Goal: Task Accomplishment & Management: Use online tool/utility

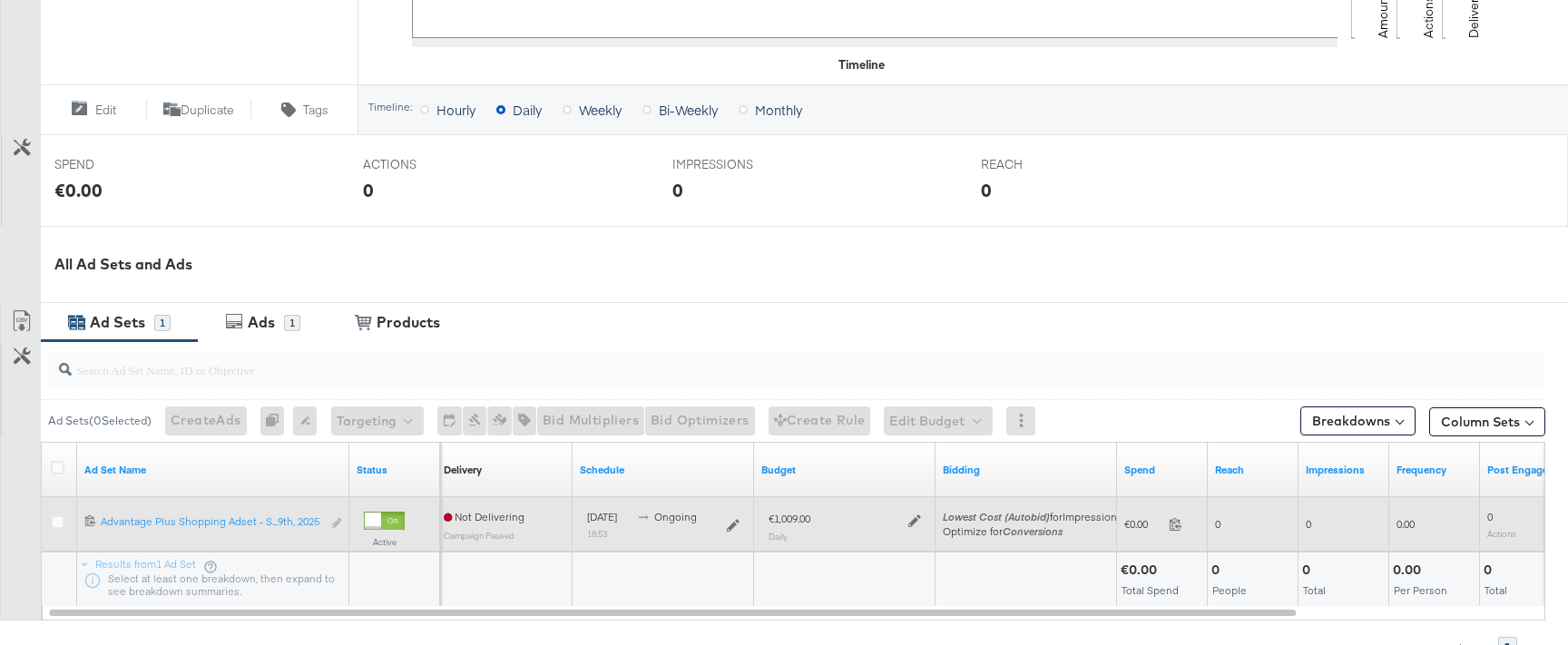
scroll to position [600, 0]
click at [915, 521] on icon at bounding box center [914, 520] width 12 height 12
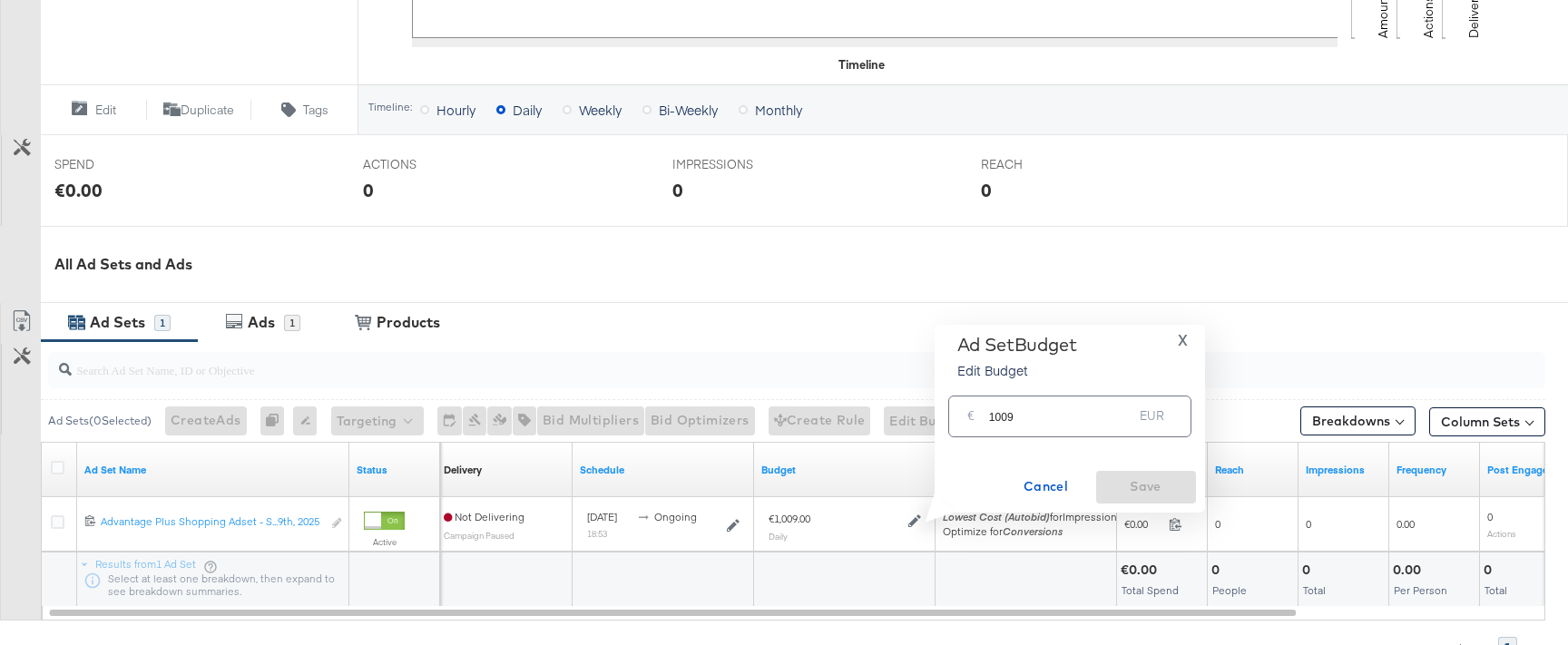
click at [1029, 416] on input "1009" at bounding box center [1061, 408] width 144 height 39
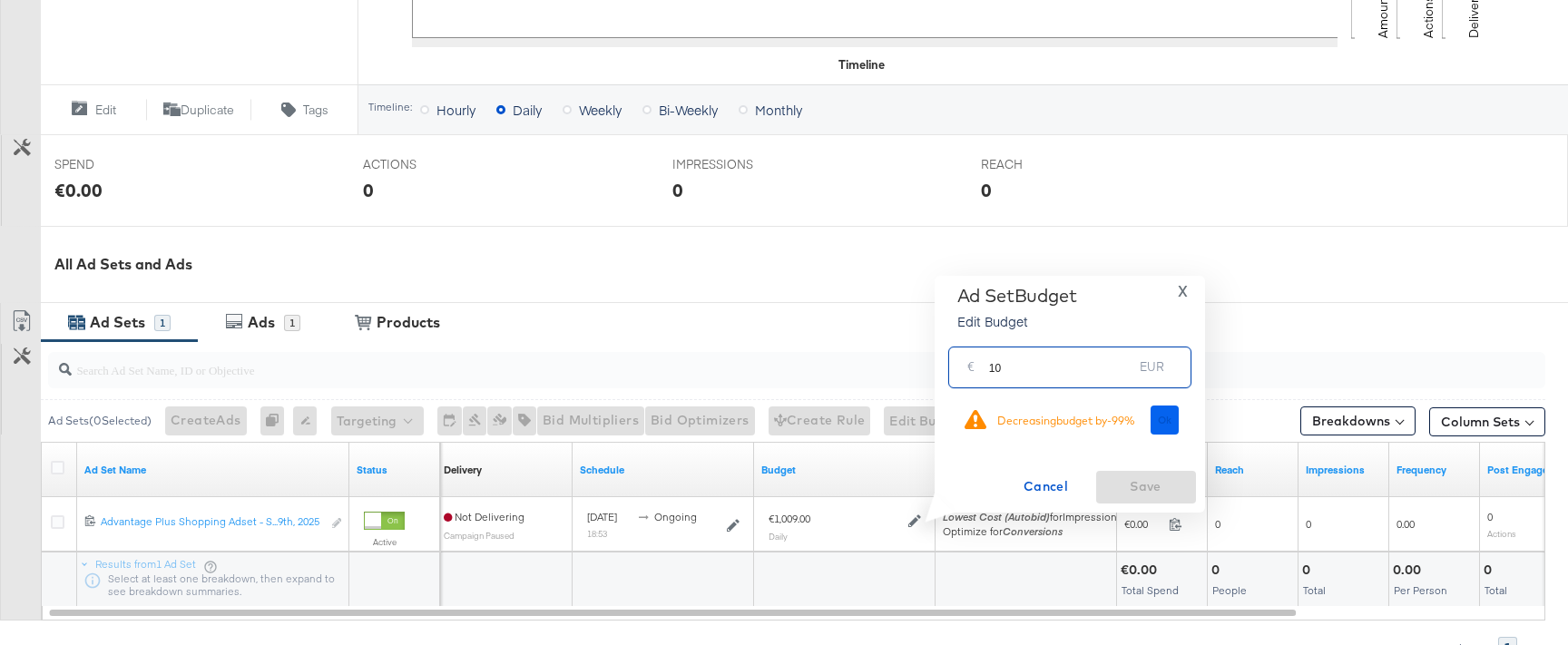
type input "10"
click at [1165, 429] on button "Ok" at bounding box center [1165, 420] width 29 height 29
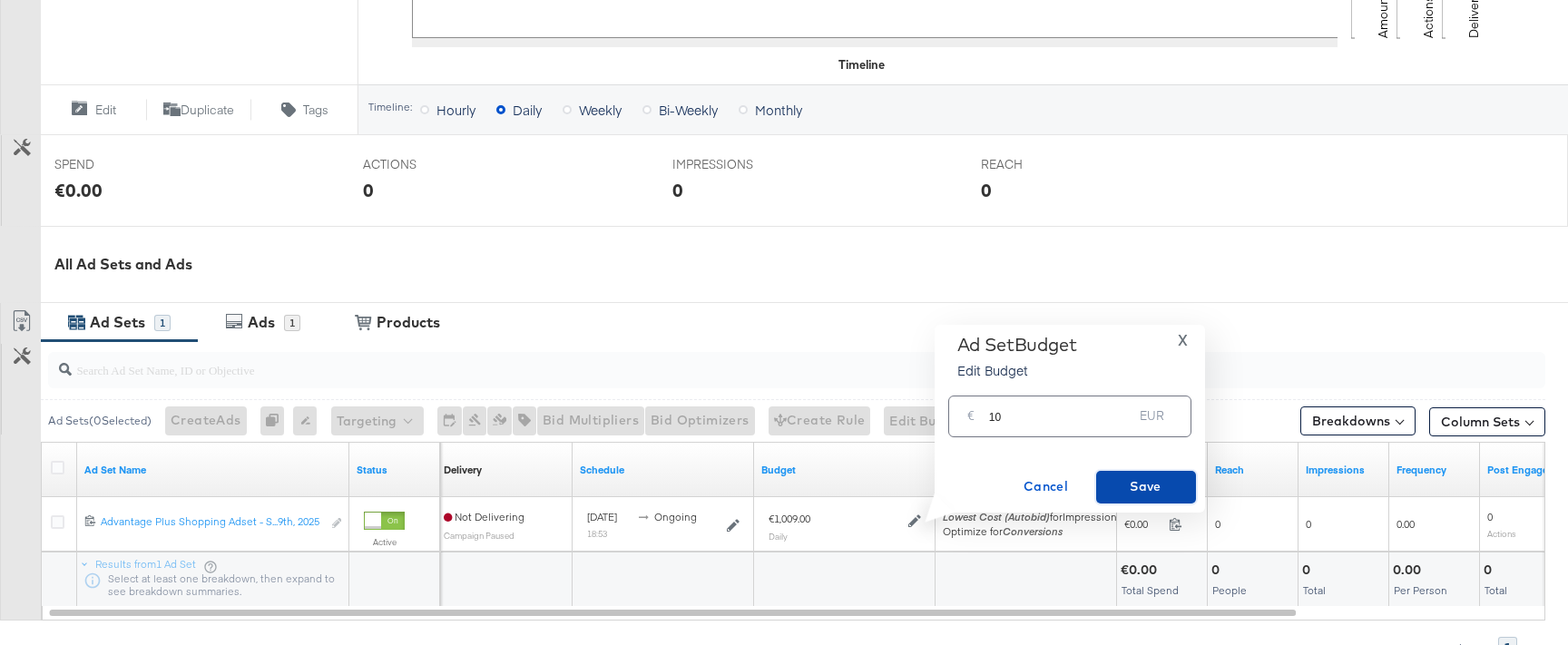
click at [1146, 487] on span "Save" at bounding box center [1146, 486] width 86 height 23
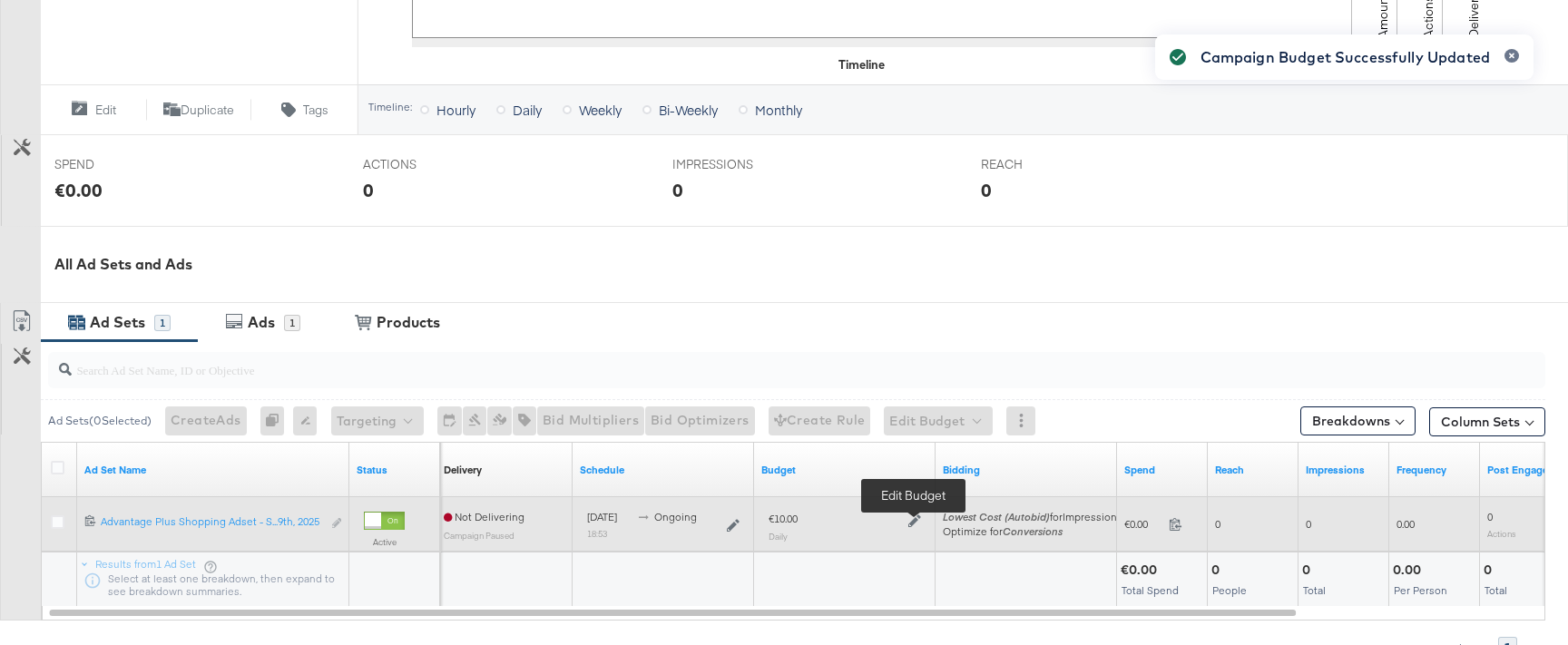
click at [915, 522] on icon at bounding box center [914, 520] width 12 height 12
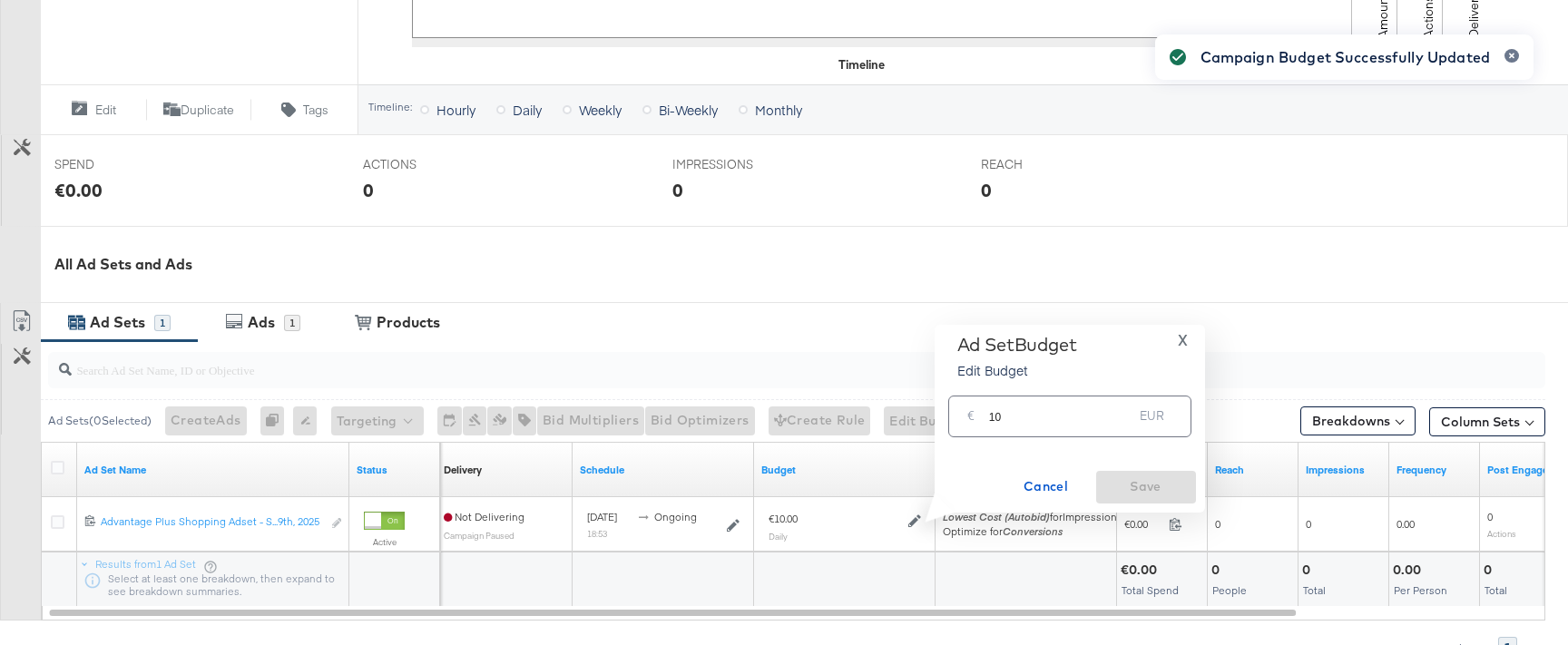
click at [1043, 421] on input "10" at bounding box center [1061, 408] width 144 height 39
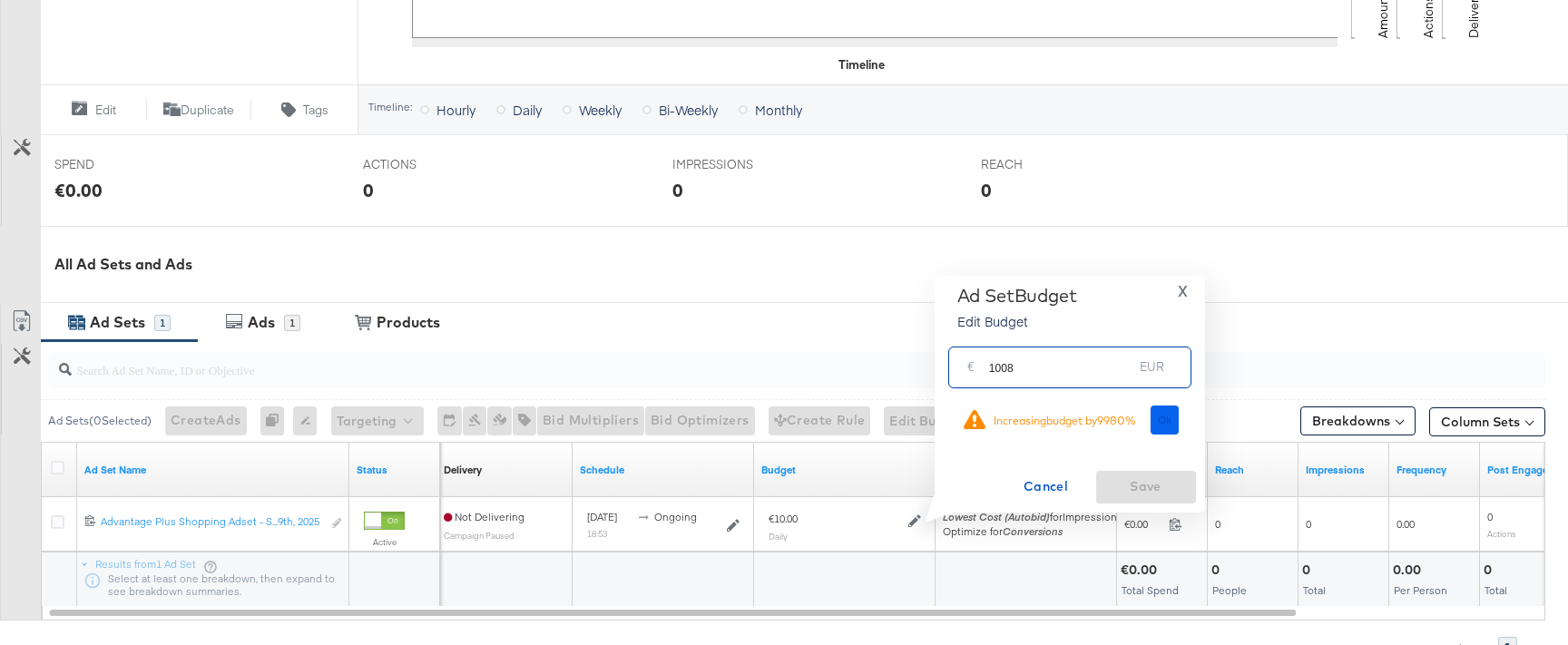
type input "1008"
click at [1164, 425] on span "Ok" at bounding box center [1164, 419] width 14 height 12
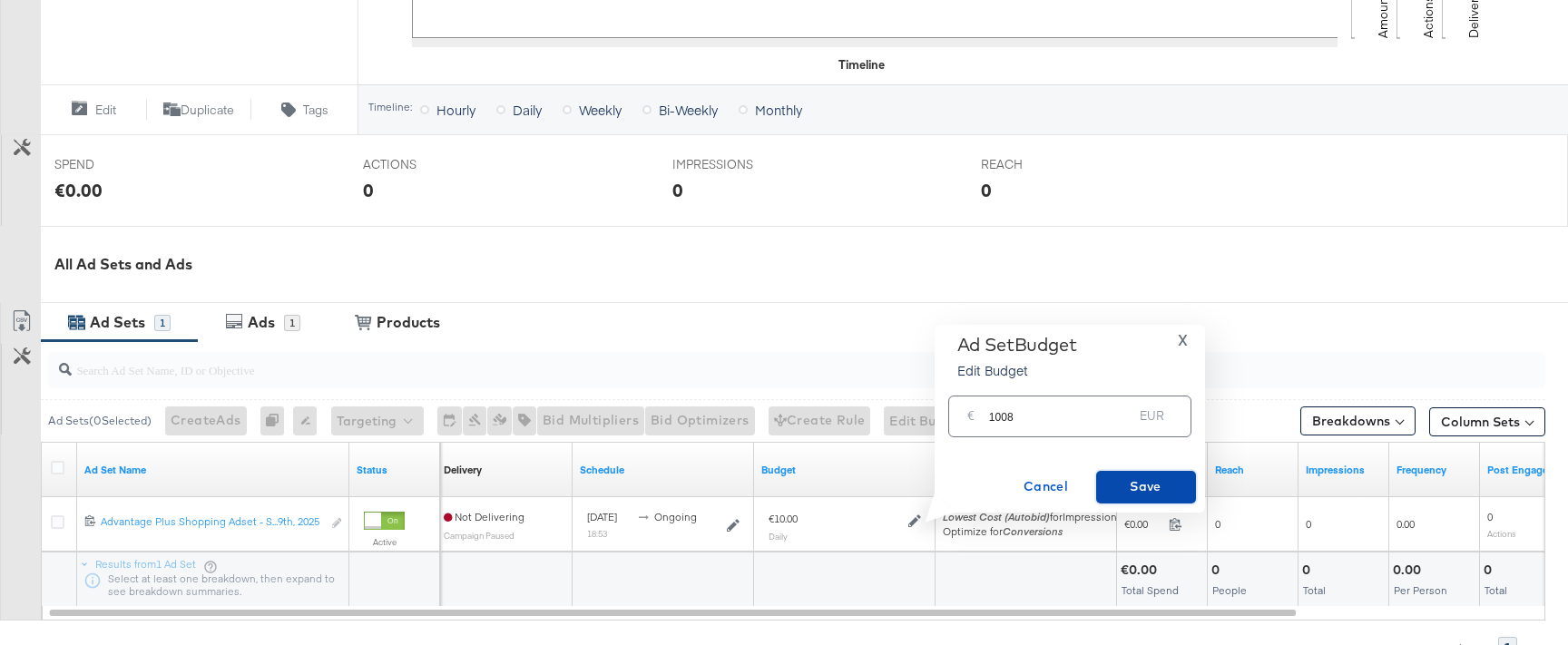
click at [1135, 485] on span "Save" at bounding box center [1146, 486] width 86 height 23
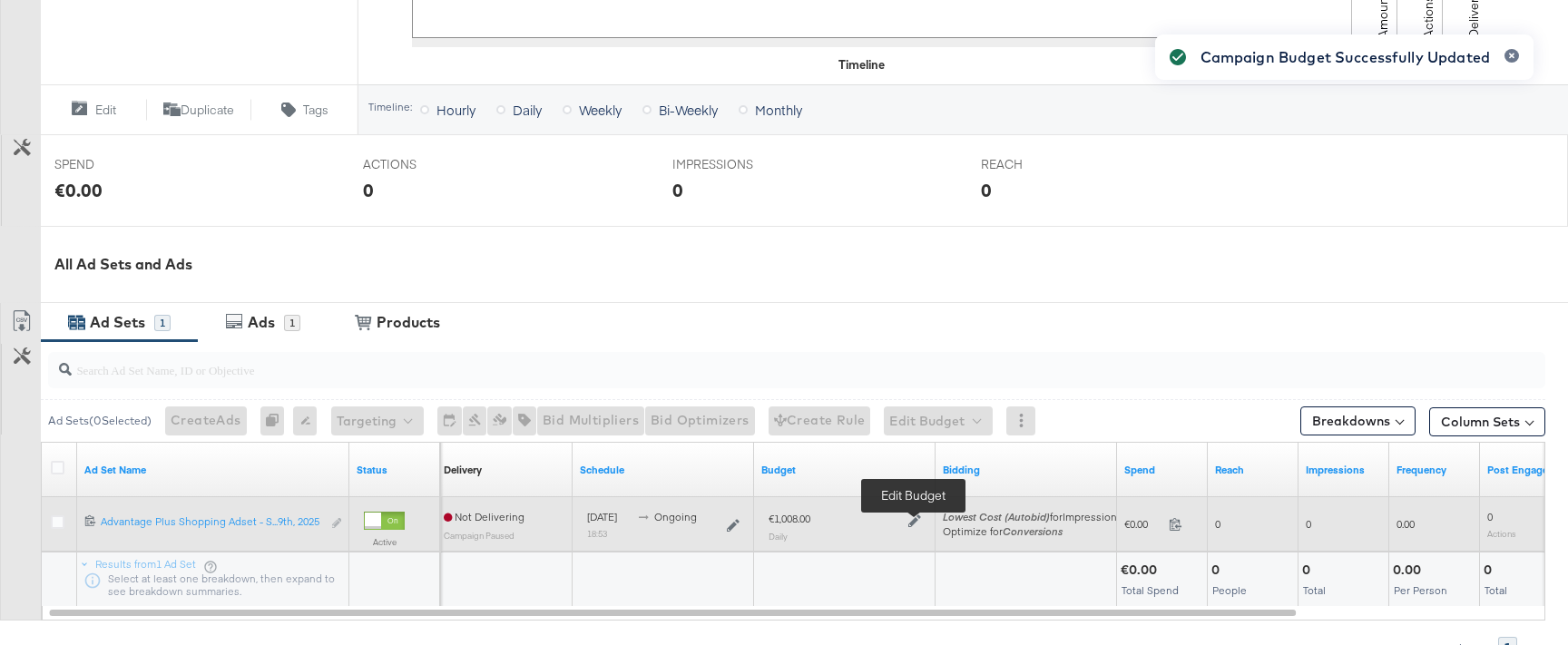
click at [915, 520] on icon at bounding box center [914, 520] width 12 height 12
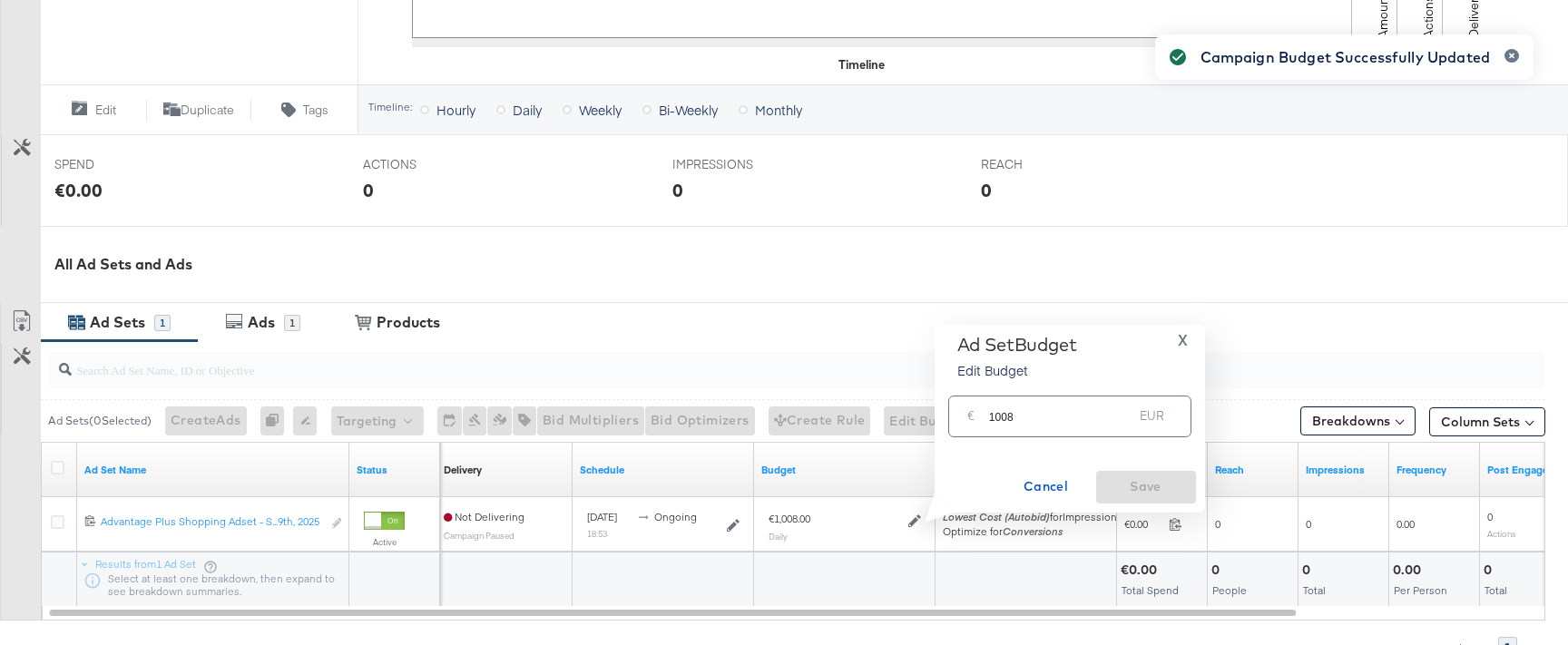
click at [1096, 406] on input "1008" at bounding box center [1061, 408] width 144 height 39
click at [1080, 412] on input "1008" at bounding box center [1061, 408] width 144 height 39
